Goal: Download file/media

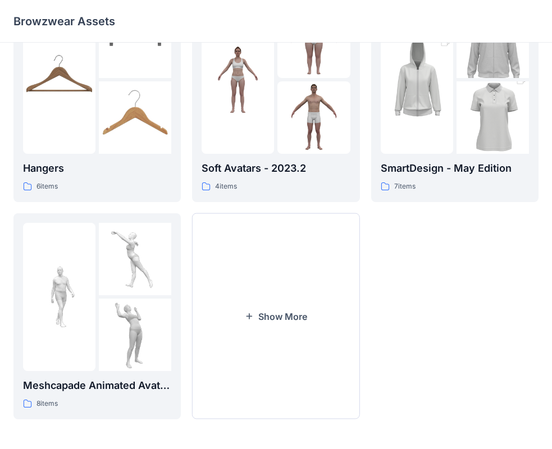
scroll to position [279, 0]
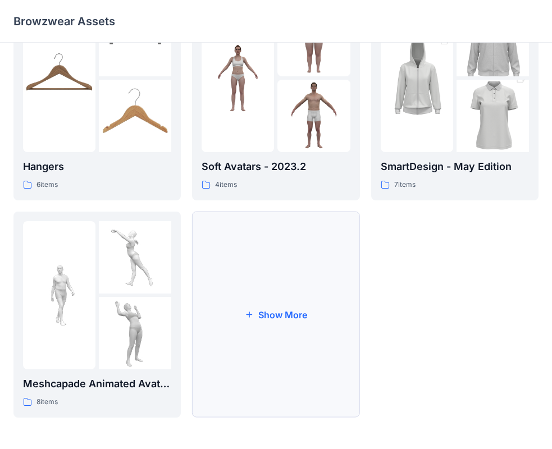
click at [246, 319] on icon "button" at bounding box center [249, 314] width 9 height 9
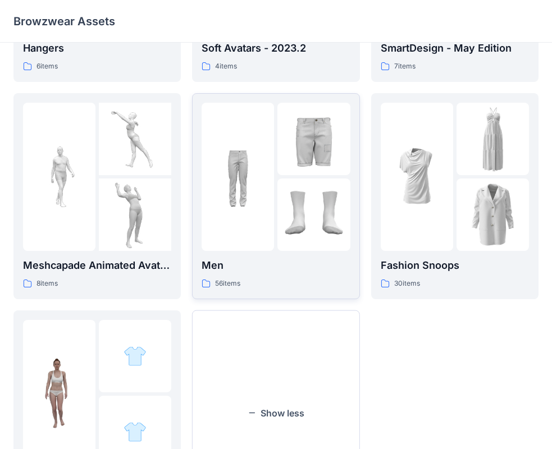
scroll to position [384, 0]
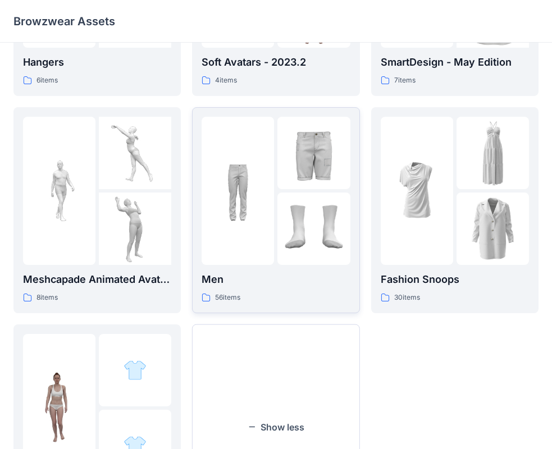
click at [216, 225] on img at bounding box center [238, 190] width 72 height 72
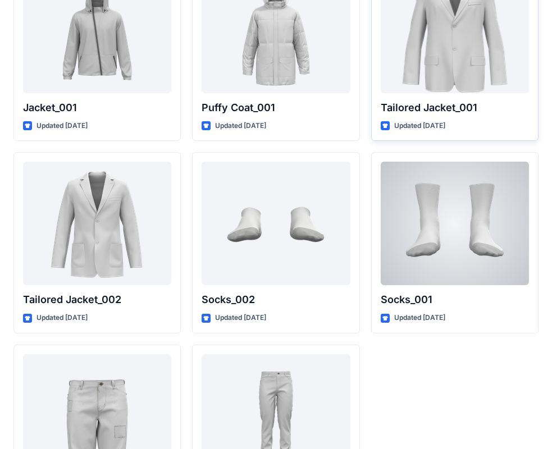
scroll to position [3178, 0]
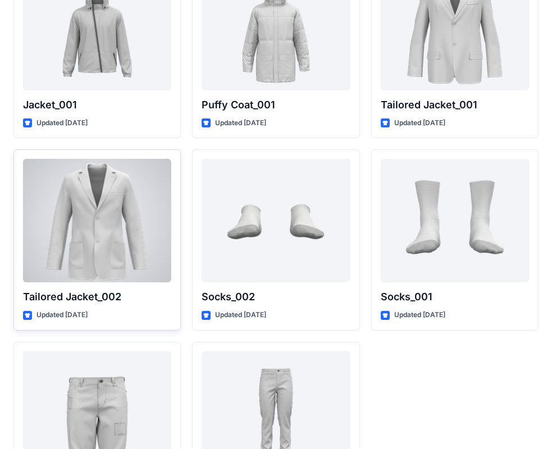
click at [92, 238] on div at bounding box center [97, 221] width 148 height 124
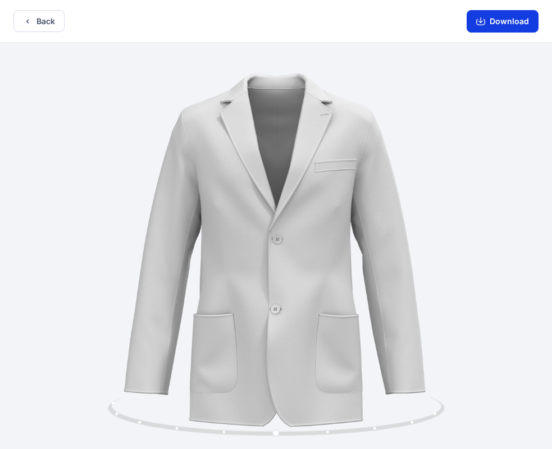
click at [522, 21] on button "Download" at bounding box center [503, 21] width 72 height 22
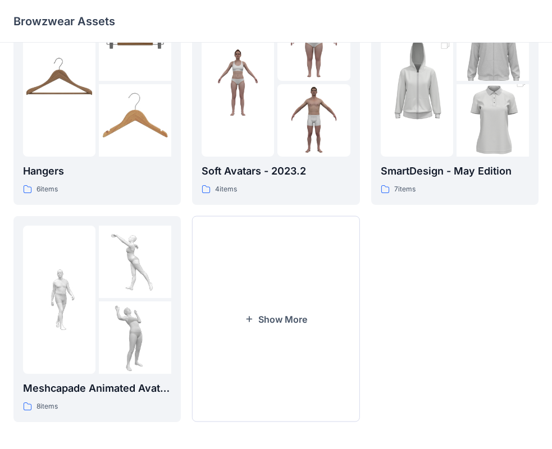
scroll to position [279, 0]
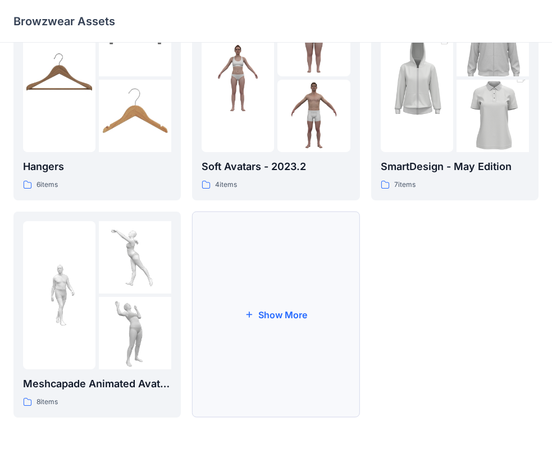
click at [247, 322] on button "Show More" at bounding box center [275, 315] width 167 height 206
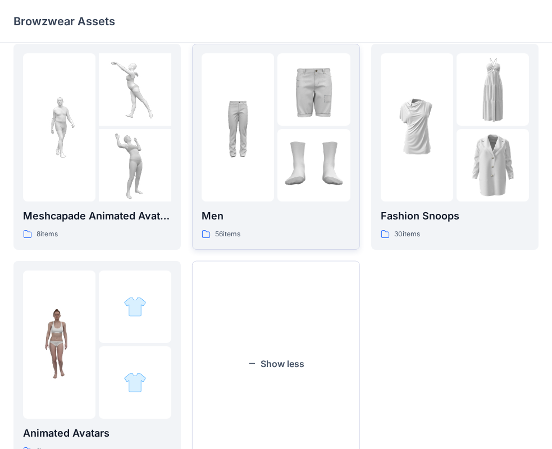
scroll to position [448, 0]
click at [280, 228] on div "Men 56 items" at bounding box center [276, 224] width 148 height 32
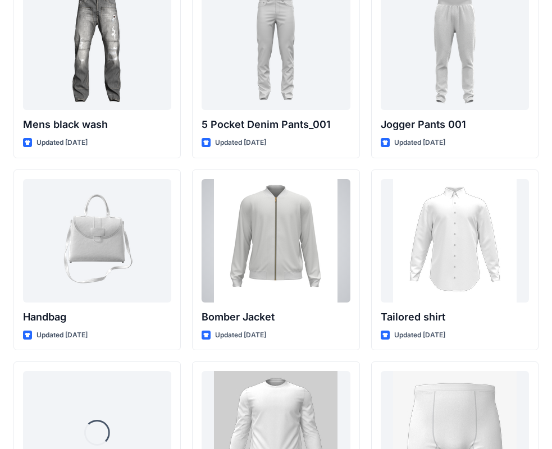
scroll to position [588, 0]
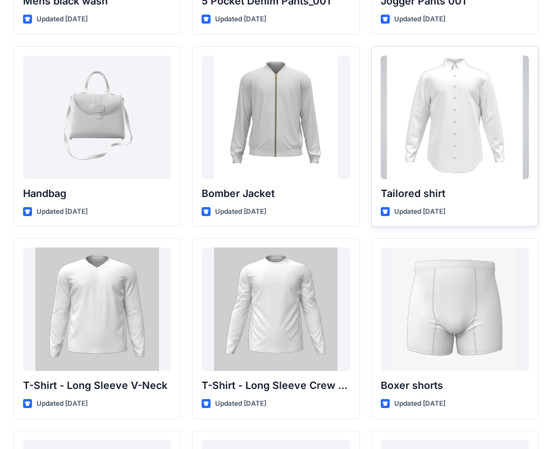
click at [434, 149] on div at bounding box center [455, 118] width 148 height 124
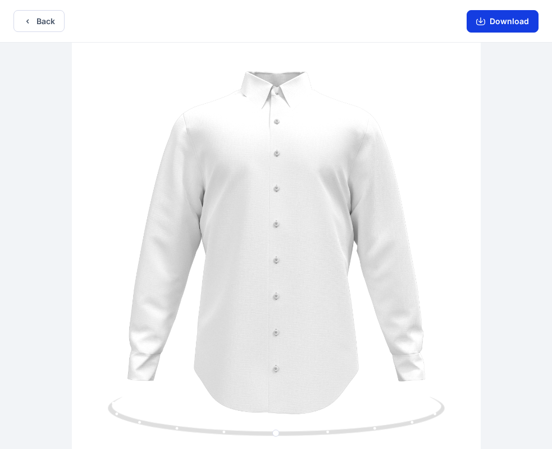
click at [517, 15] on button "Download" at bounding box center [503, 21] width 72 height 22
